Goal: Register for event/course

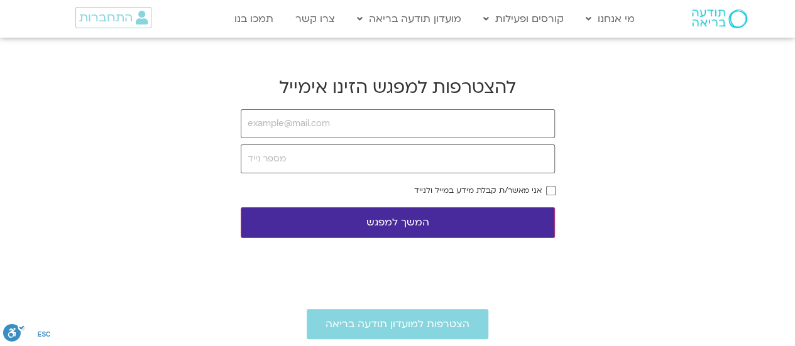
type input "[EMAIL_ADDRESS][DOMAIN_NAME]"
click at [343, 160] on input "tel" at bounding box center [398, 159] width 314 height 29
type input "052-4258425"
click at [478, 224] on button "המשך למפגש" at bounding box center [398, 222] width 314 height 31
click at [408, 221] on button "המשך למפגש" at bounding box center [398, 222] width 314 height 31
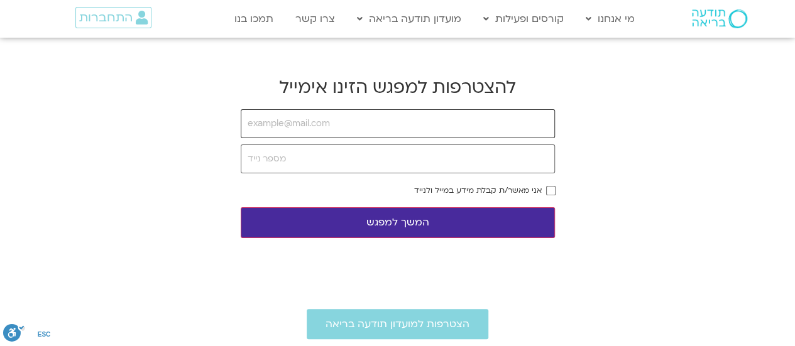
click at [345, 126] on input "email" at bounding box center [398, 123] width 314 height 29
type input "[EMAIL_ADDRESS][DOMAIN_NAME]"
click at [388, 165] on input "tel" at bounding box center [398, 159] width 314 height 29
type input "052-4258425"
click at [496, 226] on button "המשך למפגש" at bounding box center [398, 222] width 314 height 31
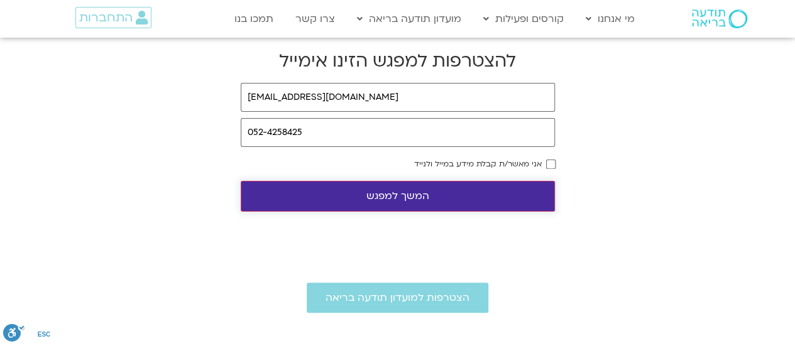
scroll to position [101, 0]
